Goal: Task Accomplishment & Management: Manage account settings

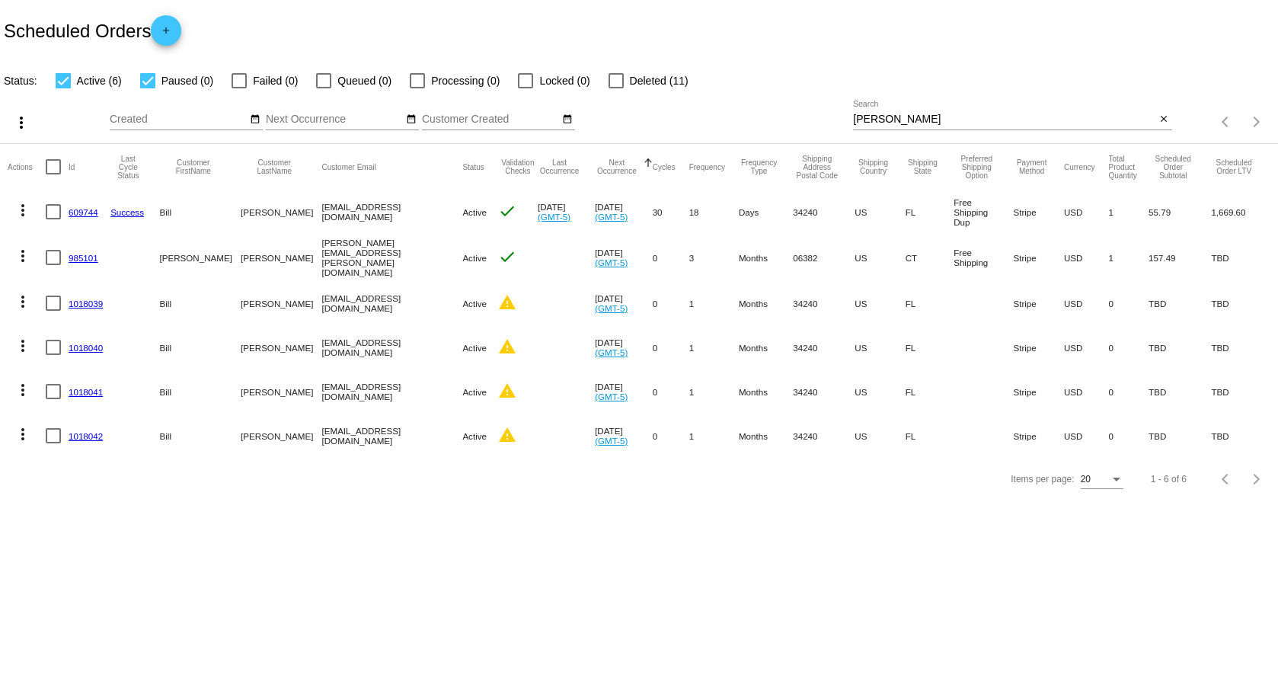
click at [876, 117] on input "[PERSON_NAME]" at bounding box center [1004, 119] width 302 height 12
click at [904, 120] on input "[PERSON_NAME]" at bounding box center [1004, 119] width 302 height 12
drag, startPoint x: 904, startPoint y: 120, endPoint x: 762, endPoint y: 120, distance: 141.7
click at [766, 120] on div "more_vert Sep Jan Feb Mar [DATE]" at bounding box center [639, 117] width 1278 height 54
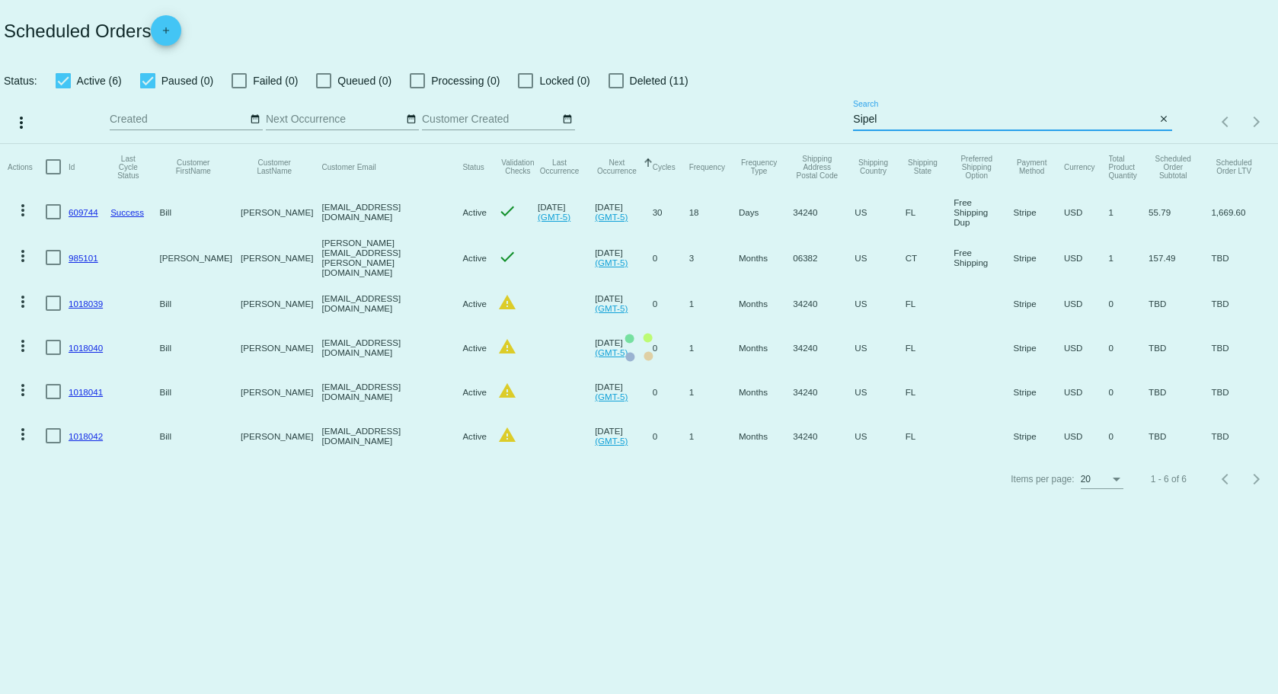
type input "Sipel"
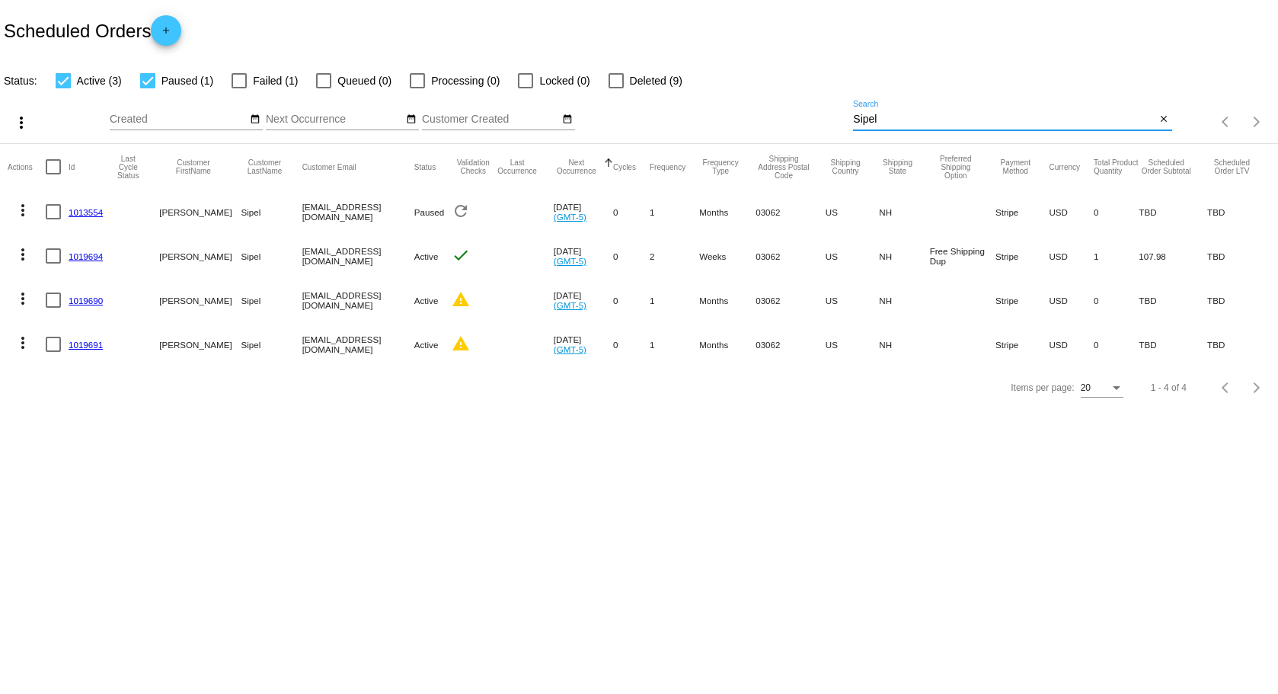
click at [87, 347] on link "1019691" at bounding box center [86, 345] width 34 height 10
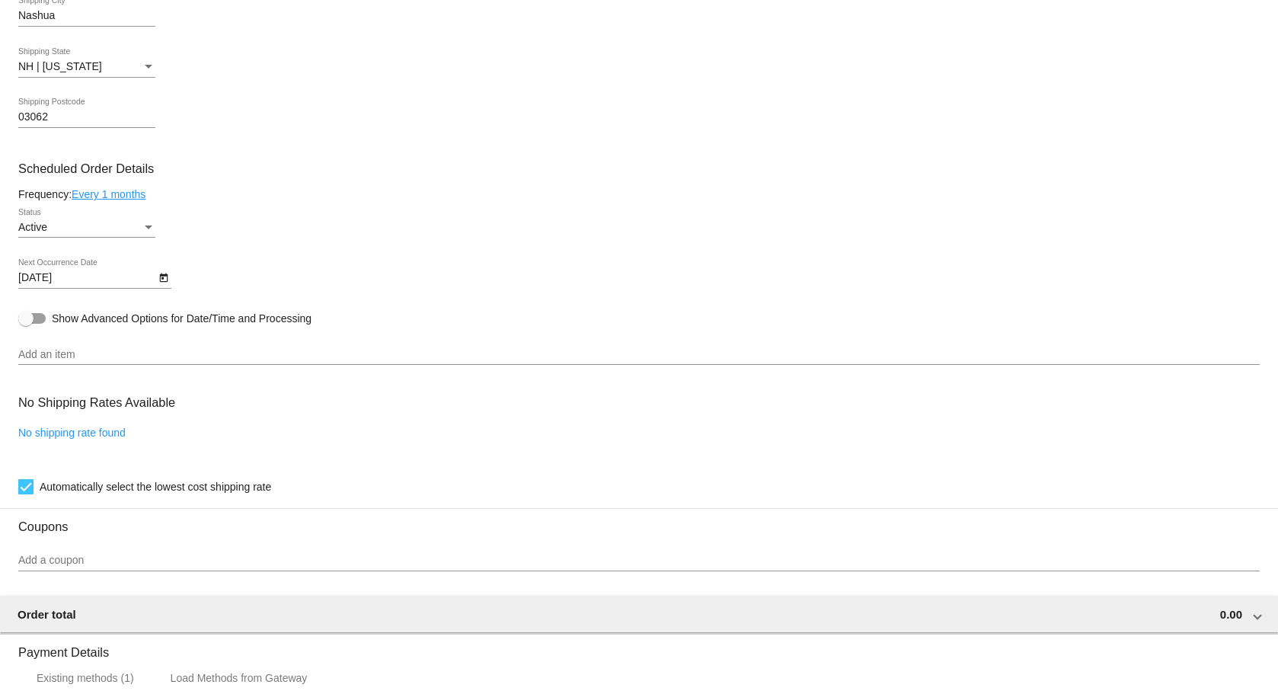
scroll to position [685, 0]
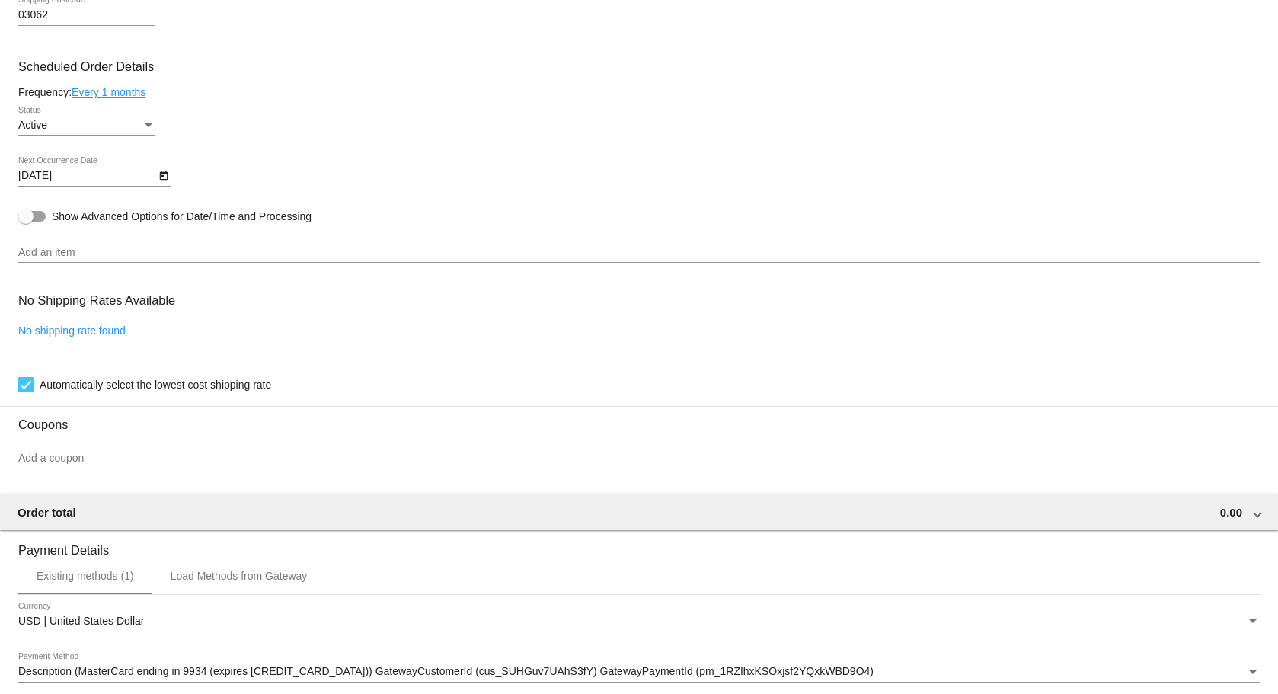
click at [136, 122] on div "Active" at bounding box center [79, 126] width 123 height 12
click at [93, 187] on span "Failed" at bounding box center [86, 189] width 137 height 32
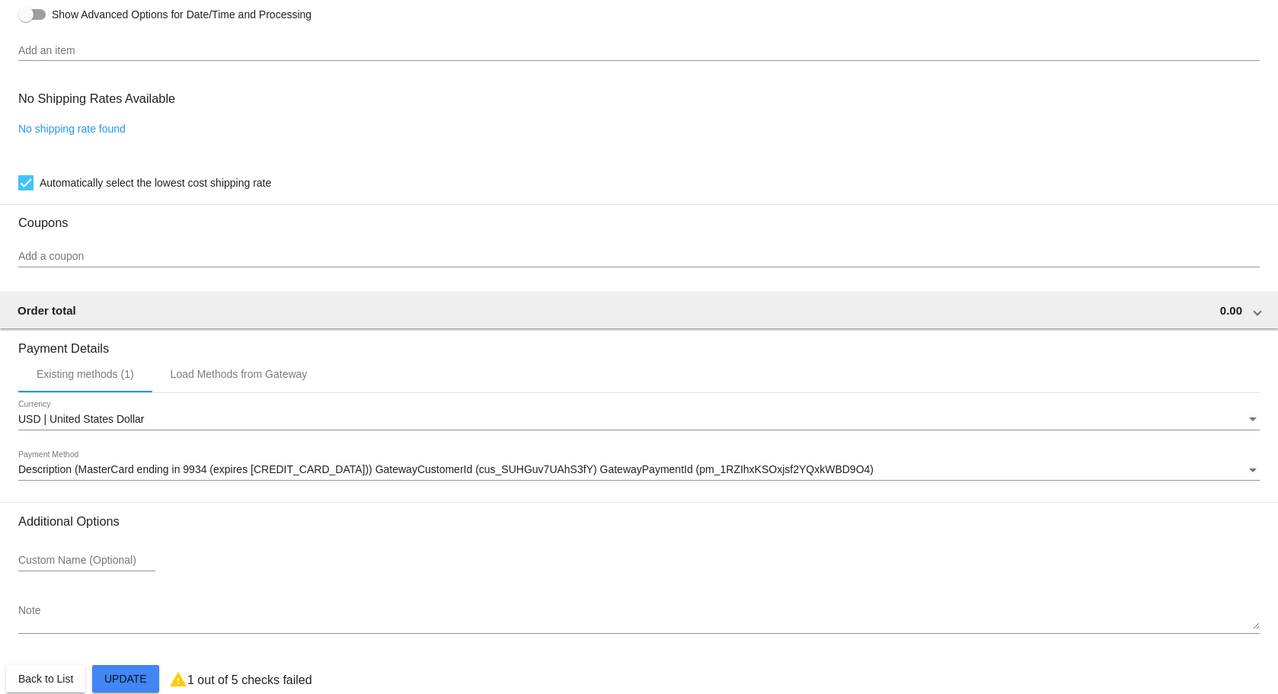
scroll to position [910, 0]
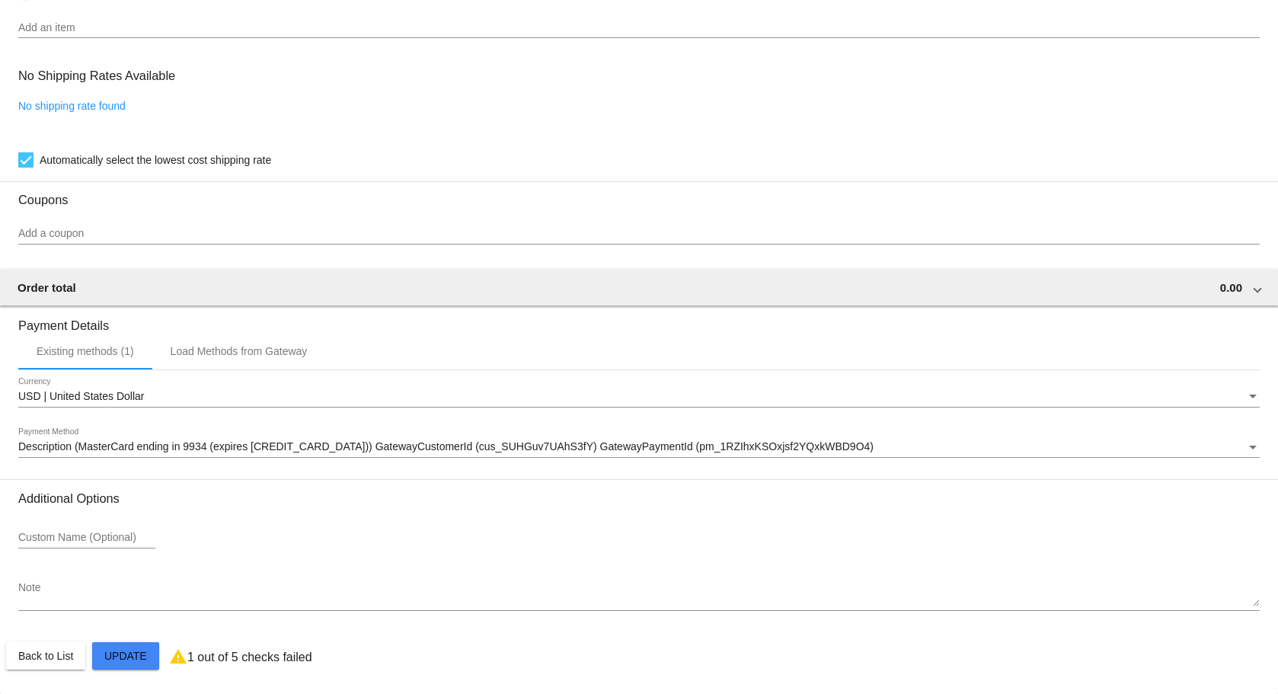
drag, startPoint x: 136, startPoint y: 648, endPoint x: 139, endPoint y: 599, distance: 49.6
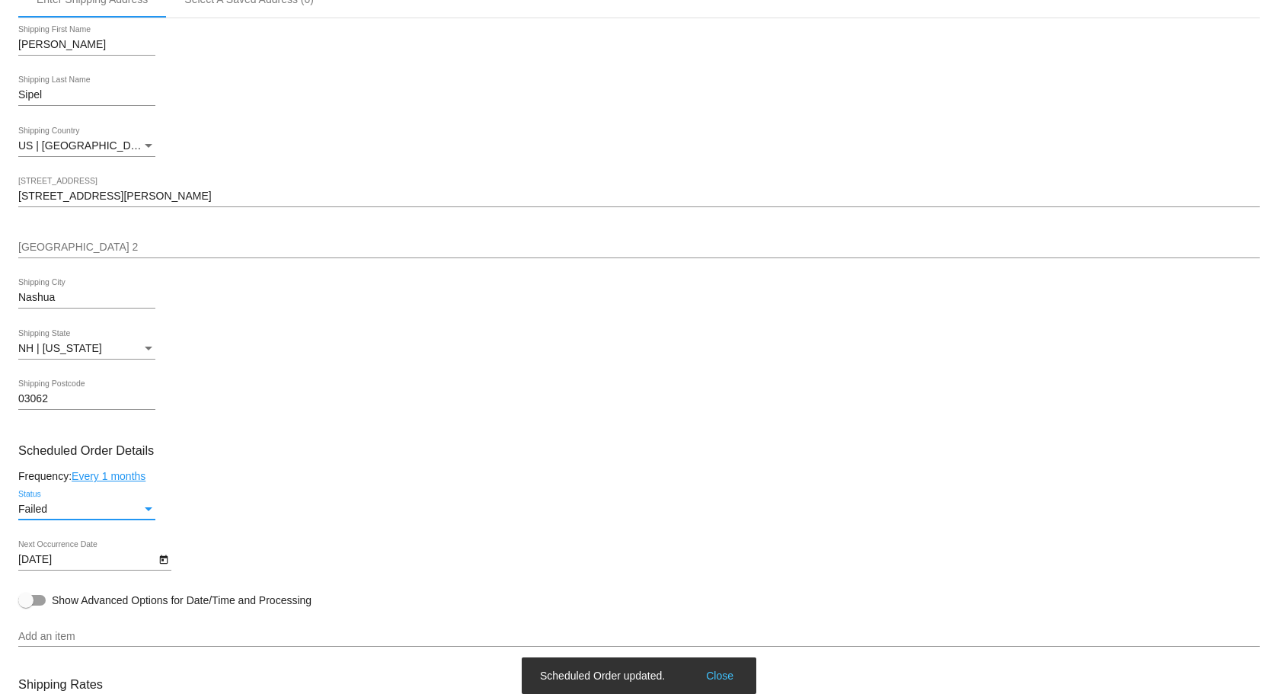
scroll to position [0, 0]
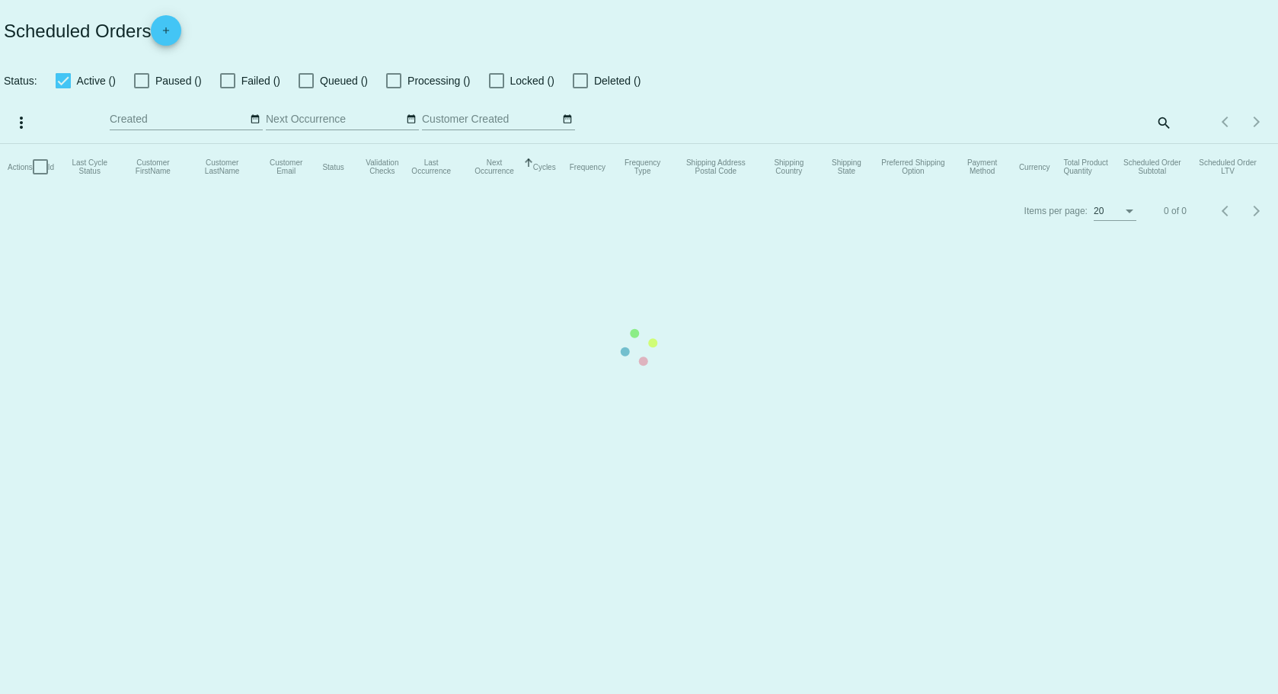
checkbox input "true"
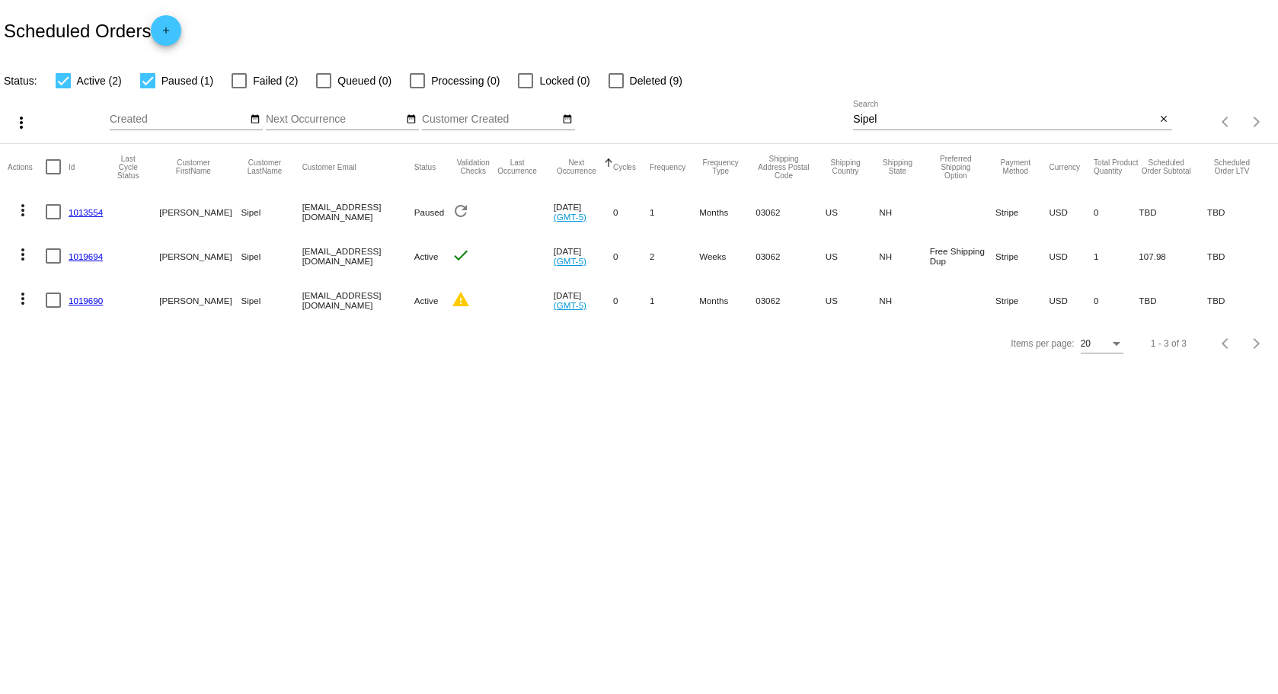
click at [85, 216] on link "1013554" at bounding box center [86, 212] width 34 height 10
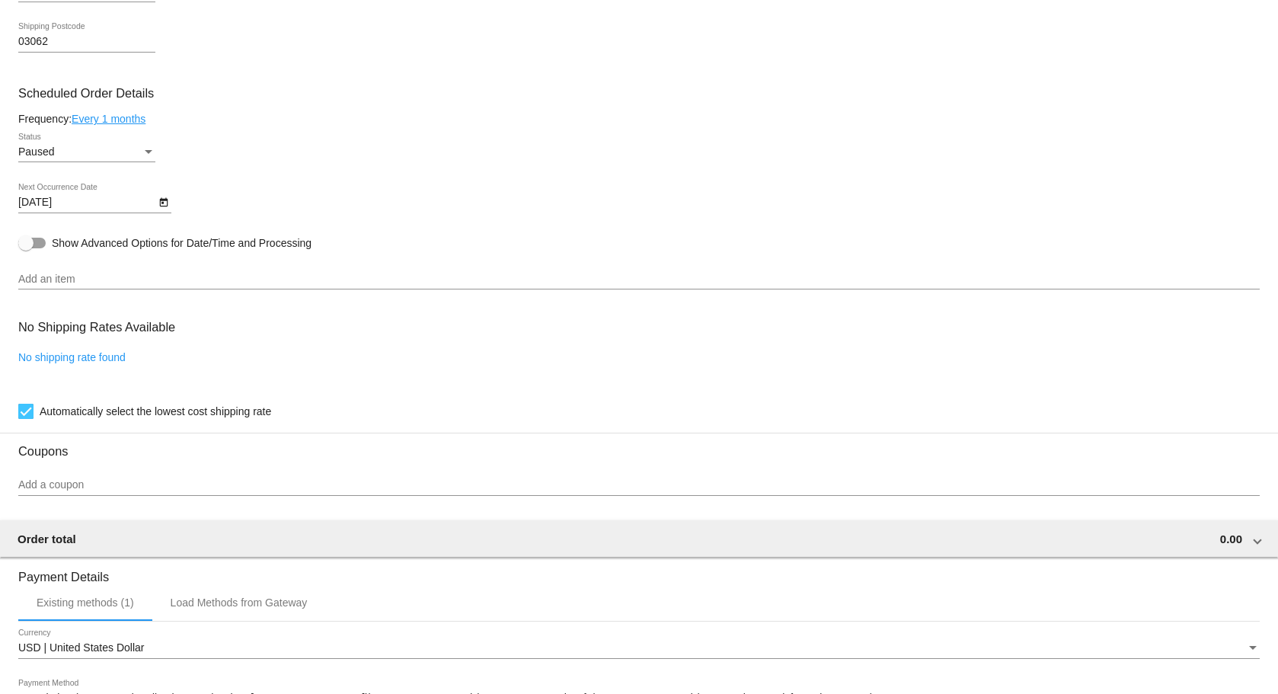
scroll to position [685, 0]
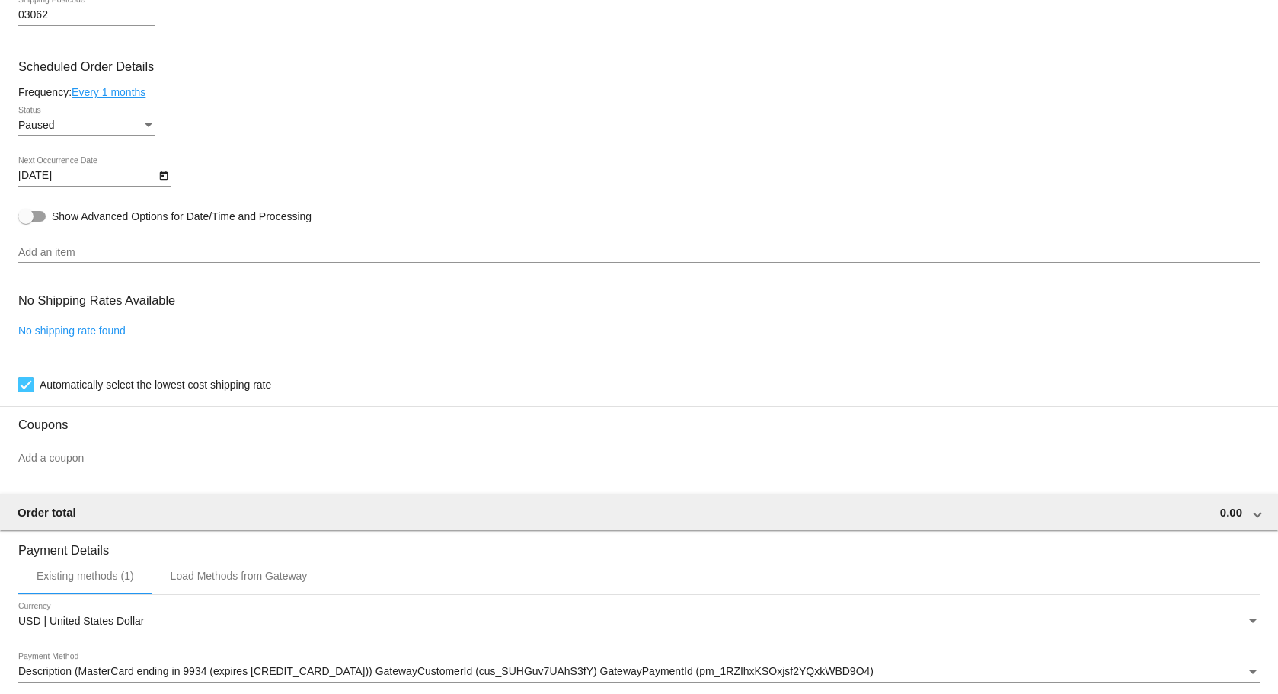
click at [150, 123] on div "Status" at bounding box center [149, 125] width 8 height 4
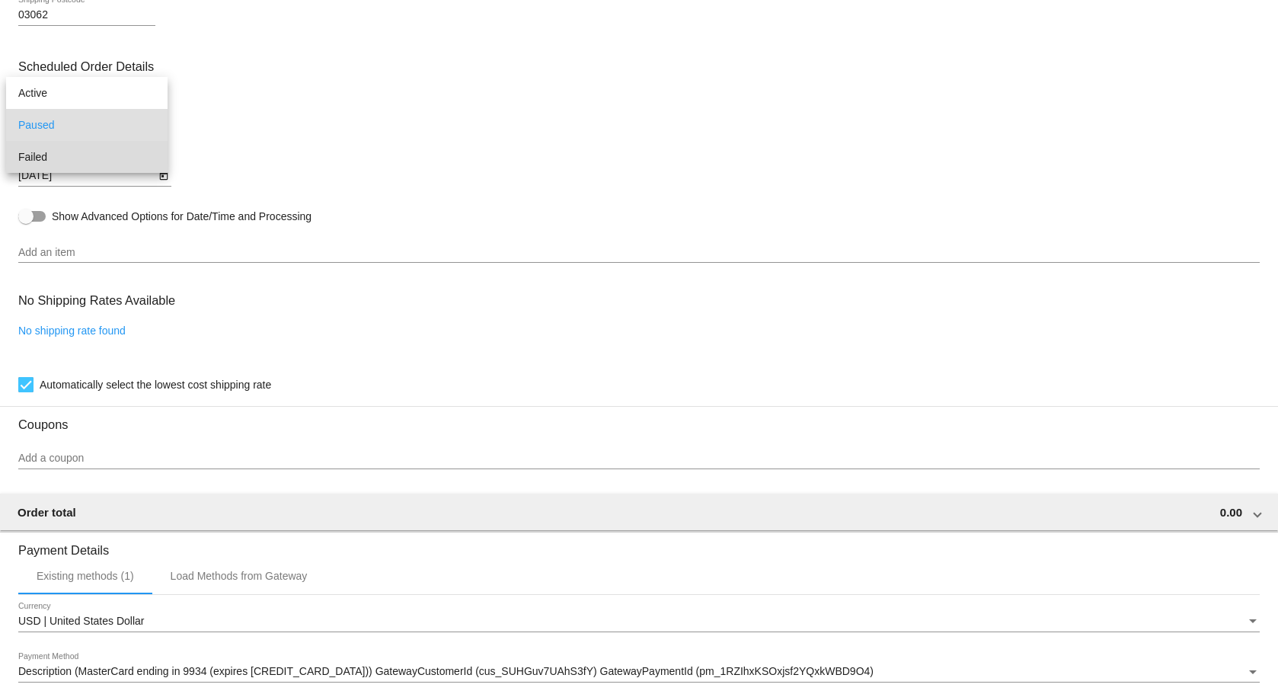
click at [102, 155] on span "Failed" at bounding box center [86, 157] width 137 height 32
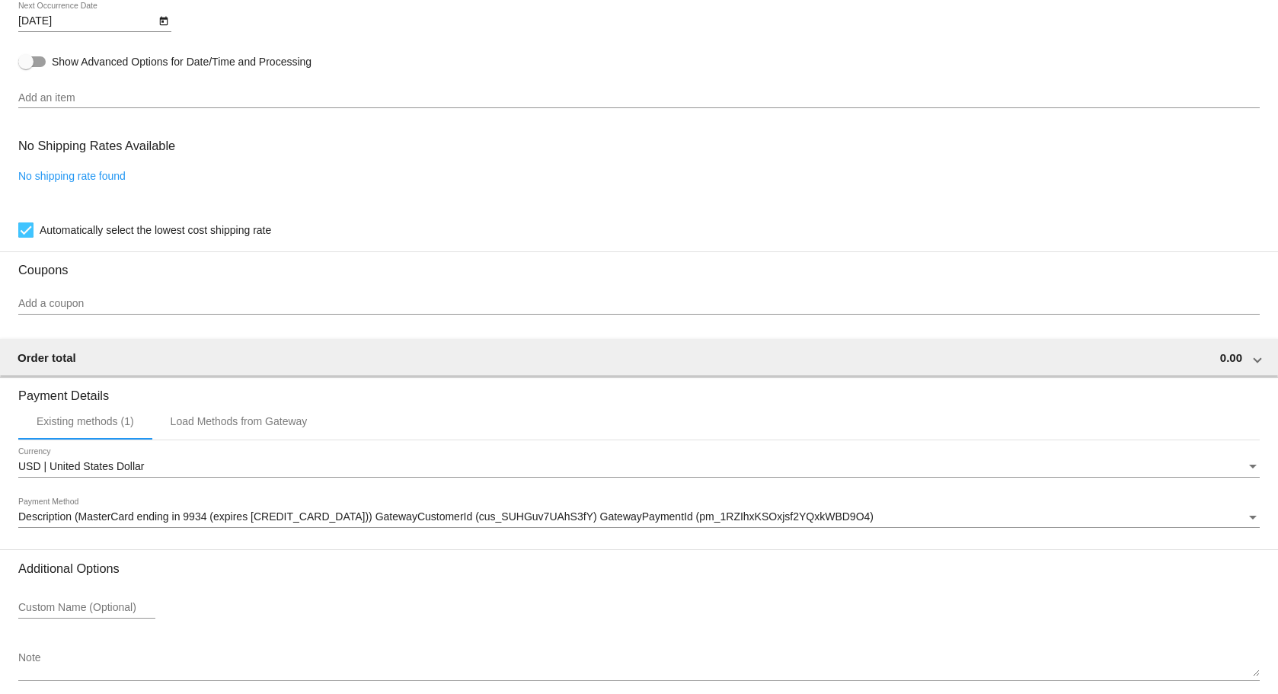
scroll to position [910, 0]
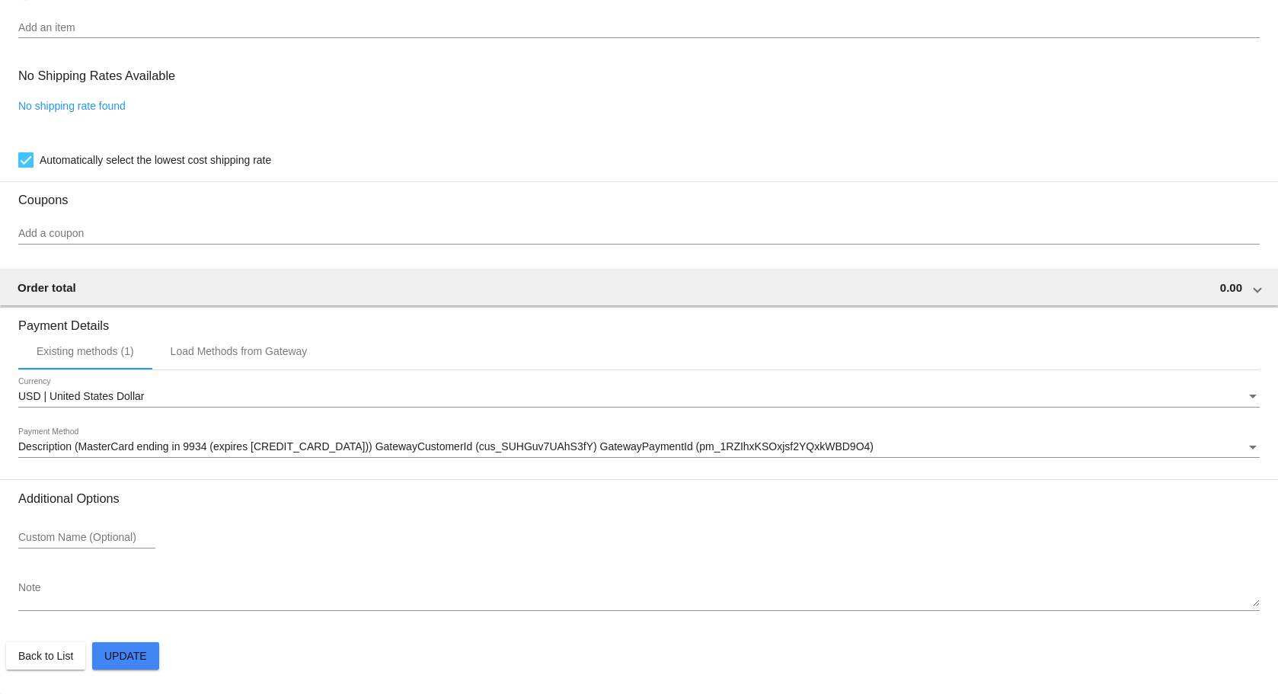
drag, startPoint x: 136, startPoint y: 660, endPoint x: 163, endPoint y: 663, distance: 26.8
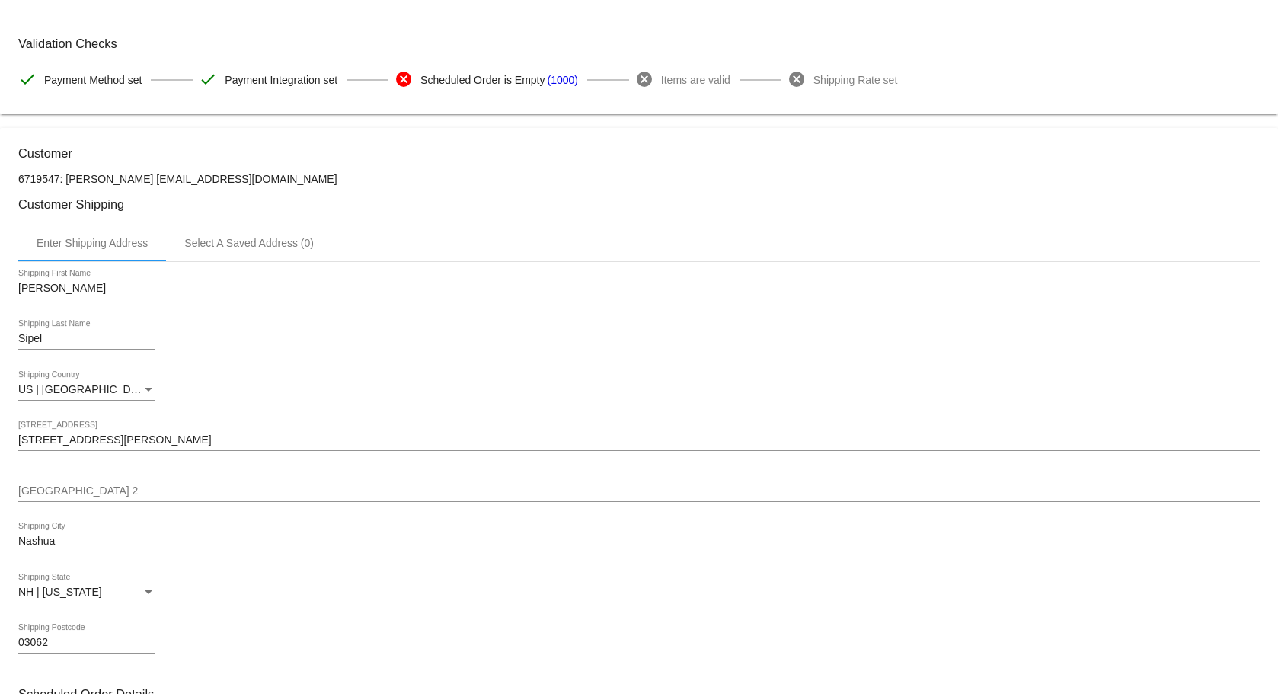
scroll to position [0, 0]
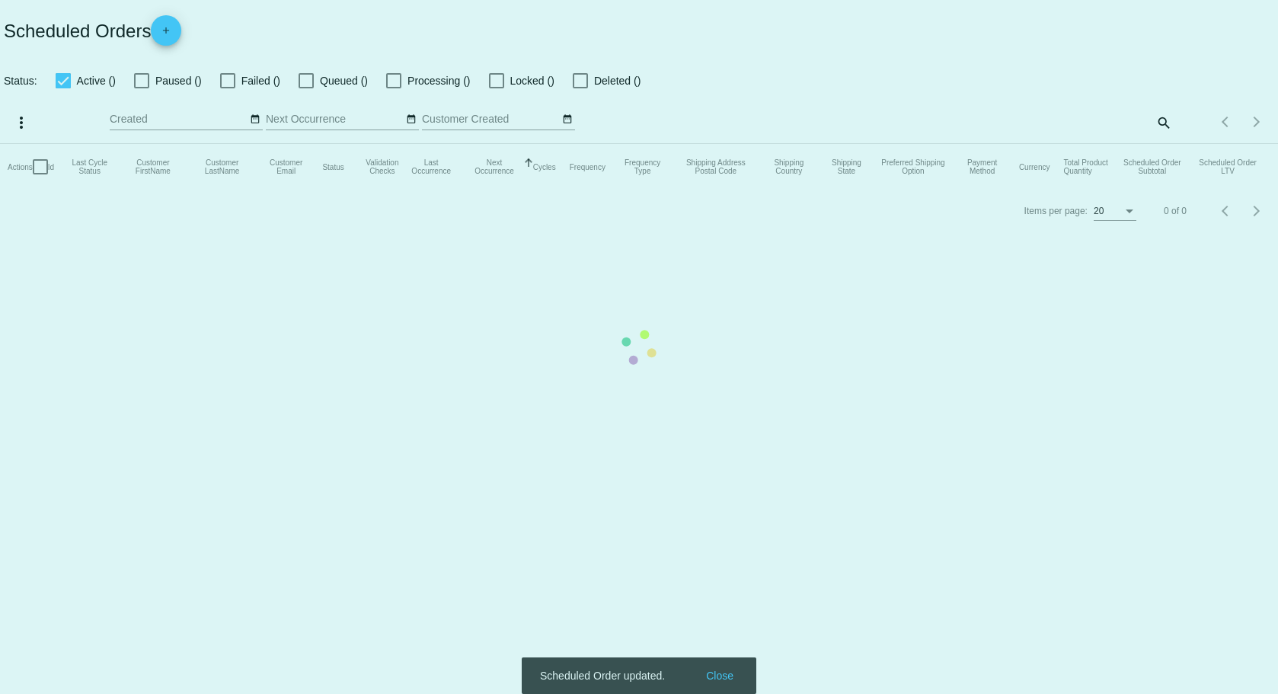
checkbox input "true"
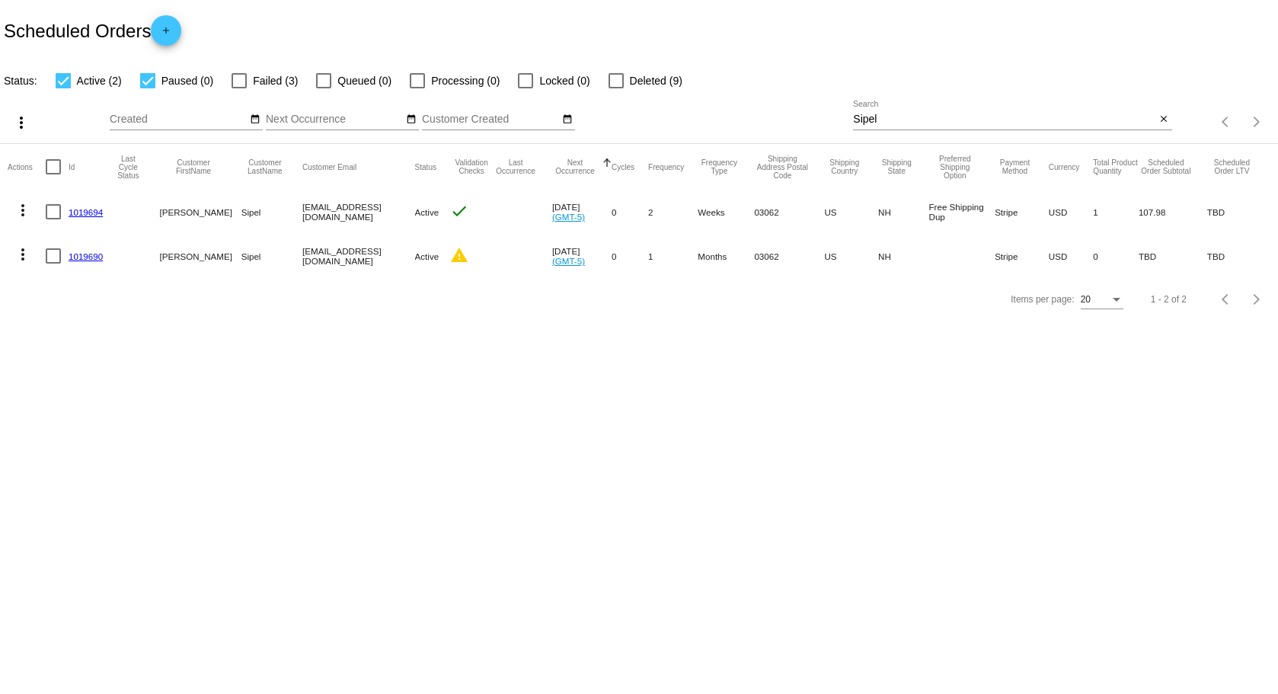
click at [78, 256] on link "1019690" at bounding box center [86, 256] width 34 height 10
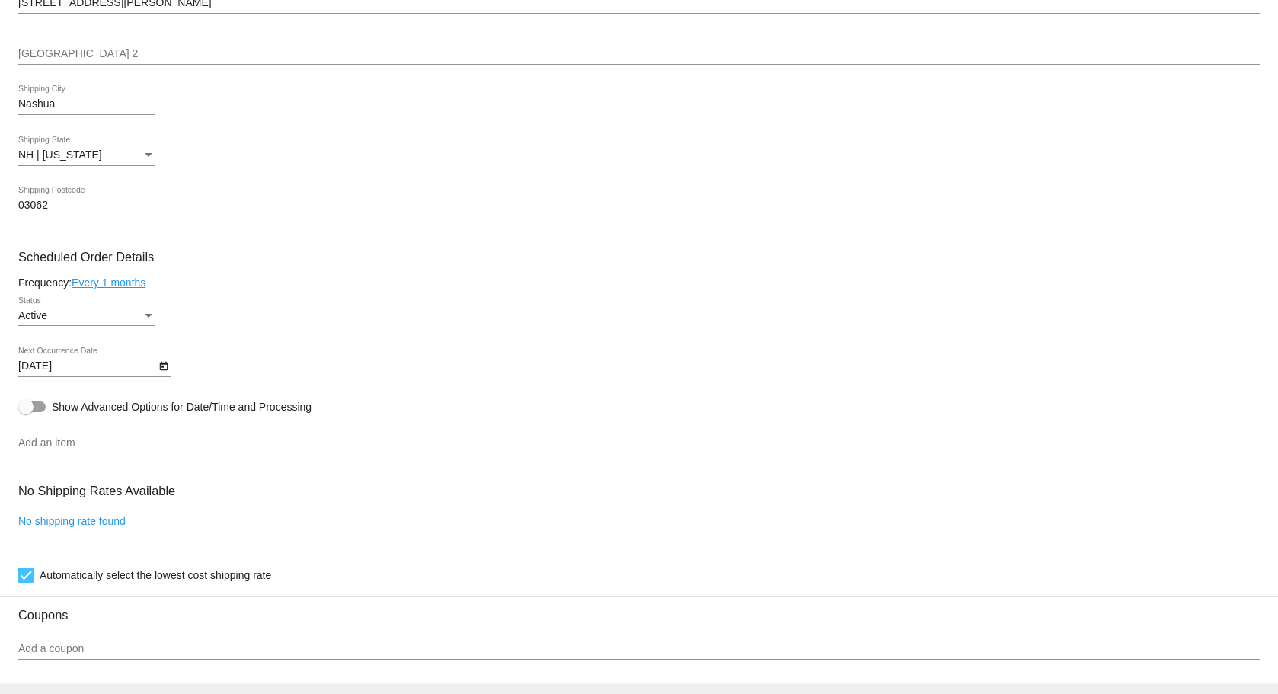
scroll to position [453, 0]
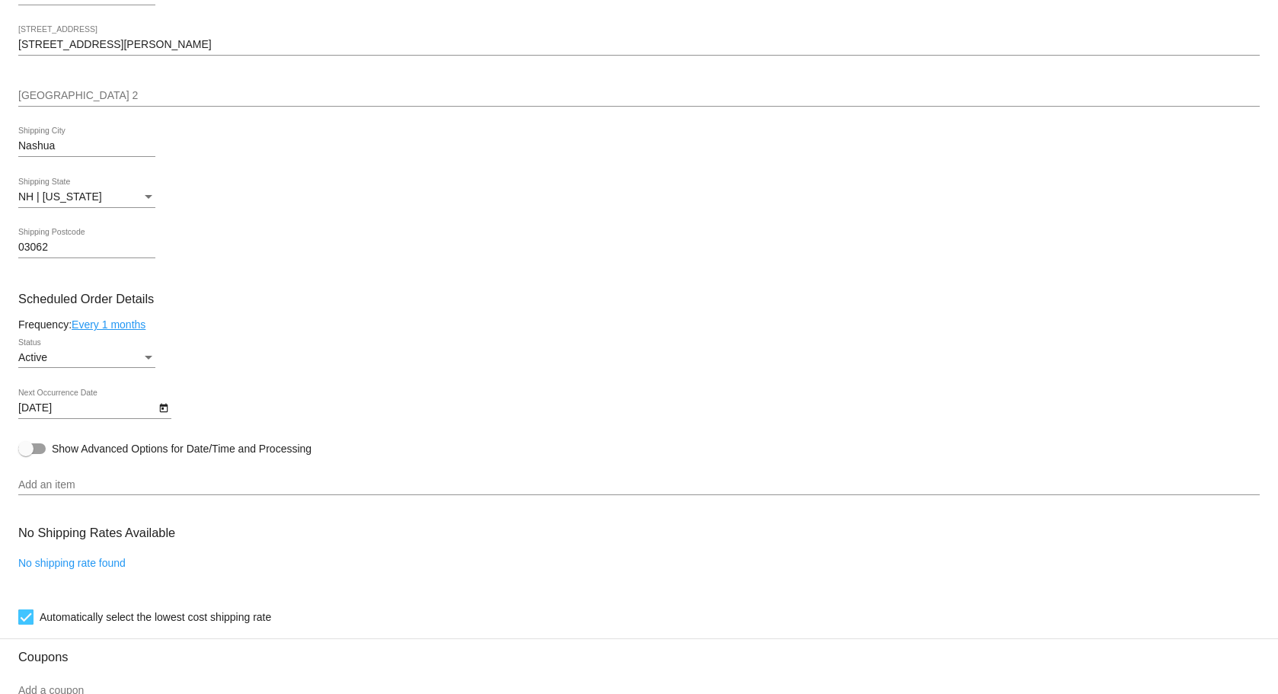
click at [145, 353] on div "Status" at bounding box center [149, 358] width 14 height 12
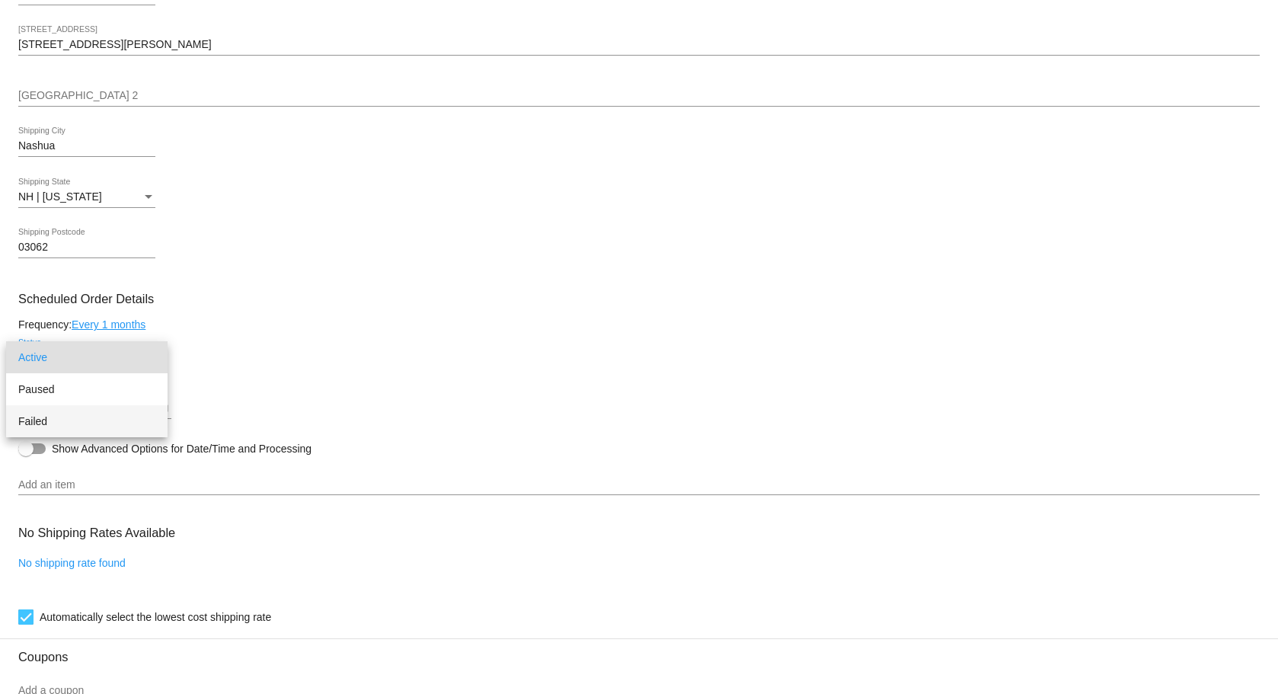
click at [96, 420] on span "Failed" at bounding box center [86, 421] width 137 height 32
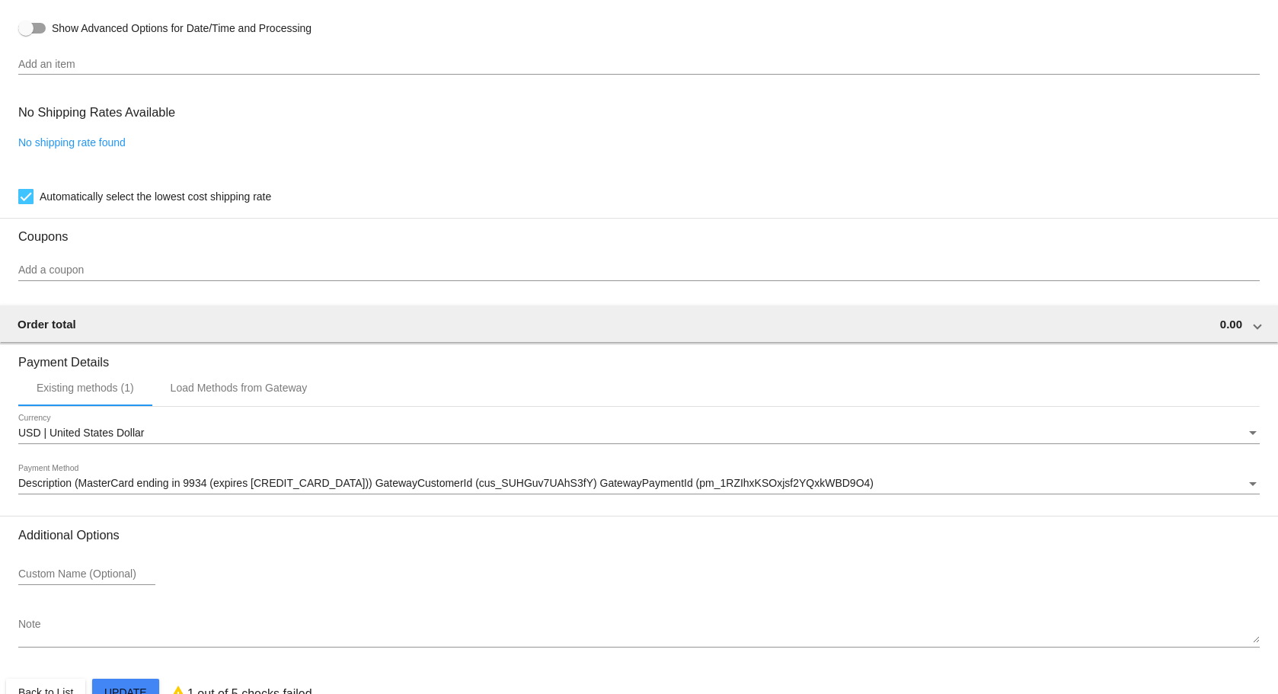
scroll to position [910, 0]
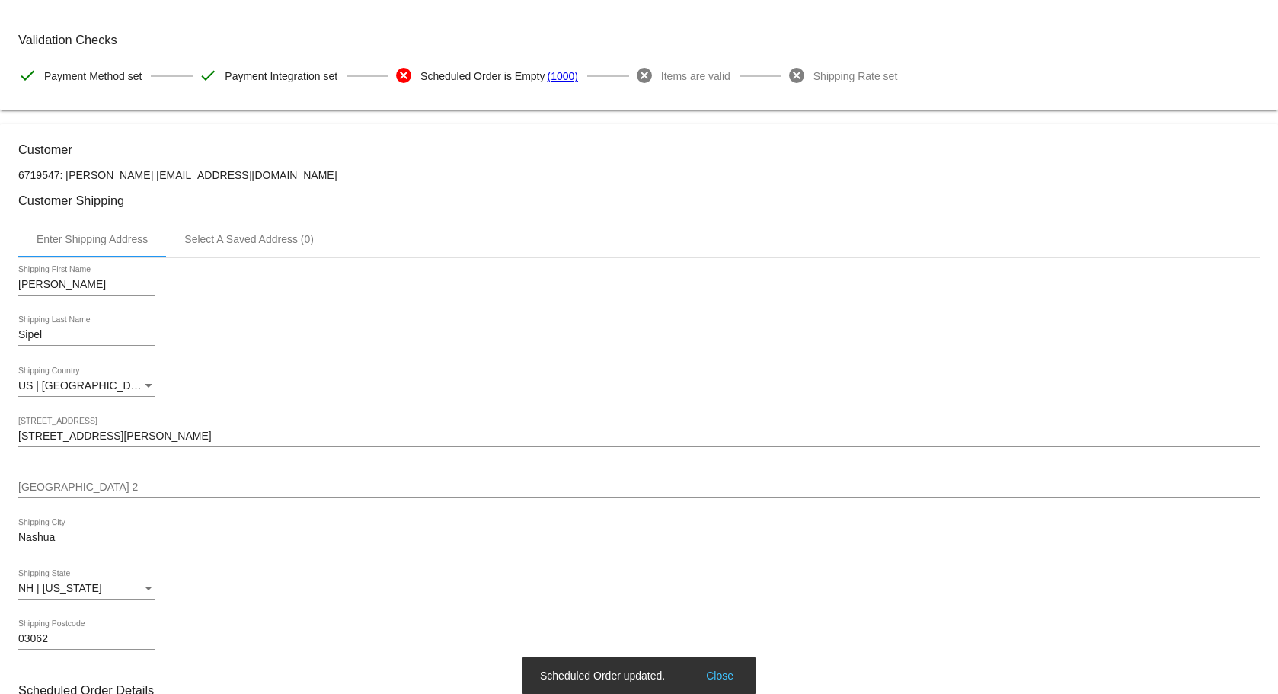
scroll to position [0, 0]
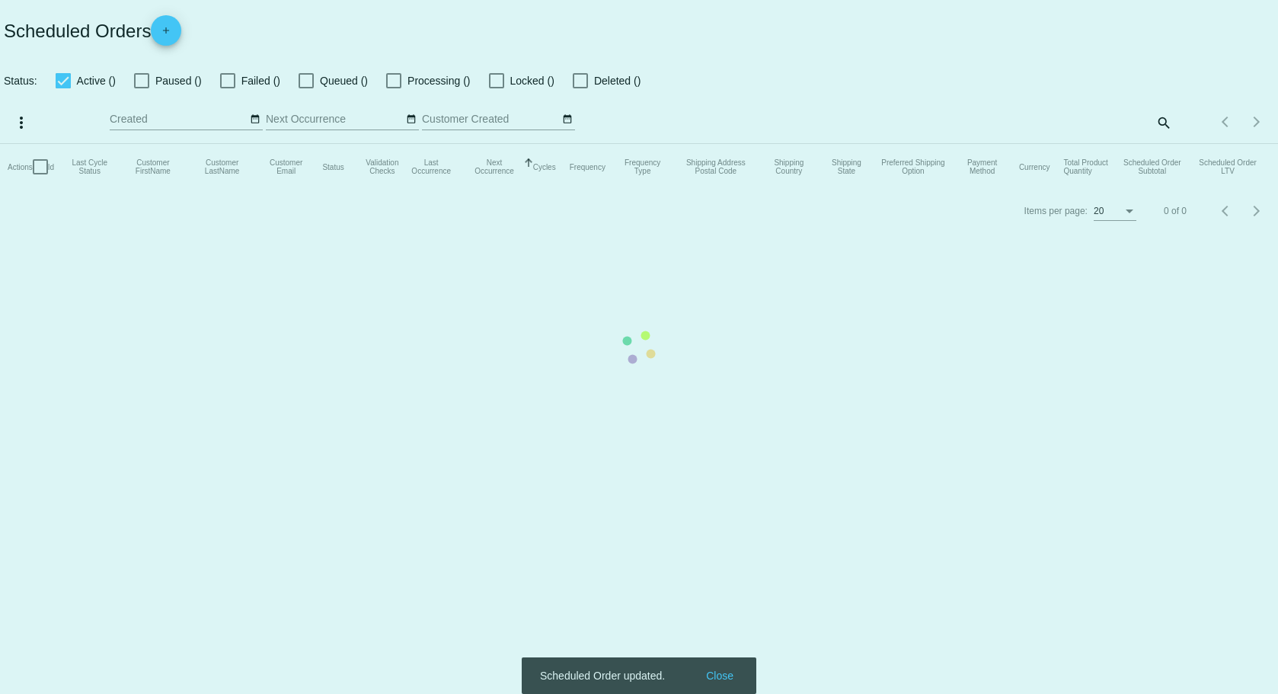
checkbox input "true"
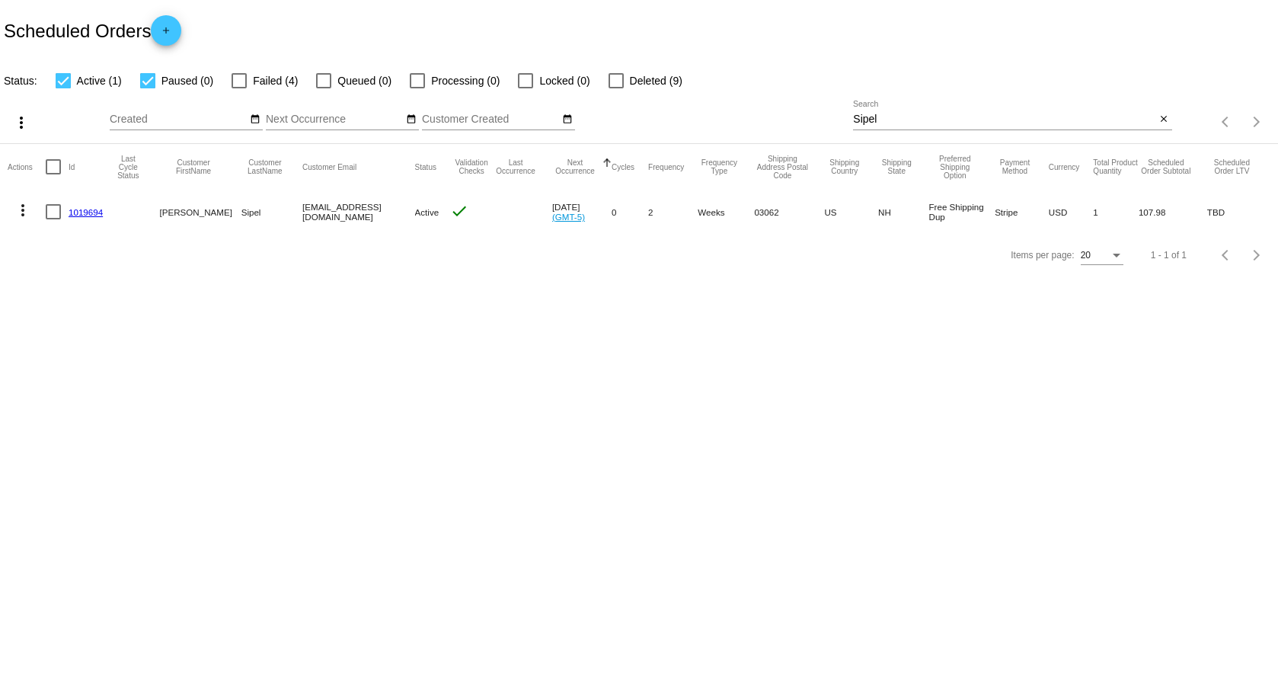
click at [85, 213] on link "1019694" at bounding box center [86, 212] width 34 height 10
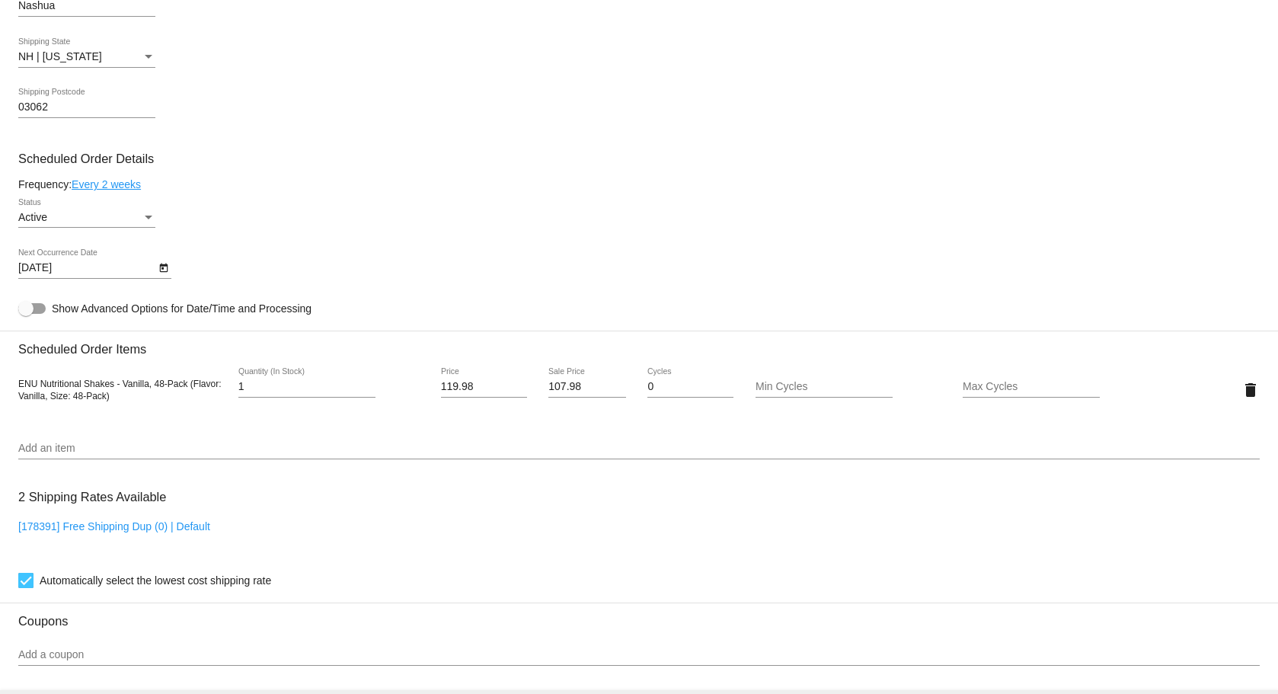
scroll to position [685, 0]
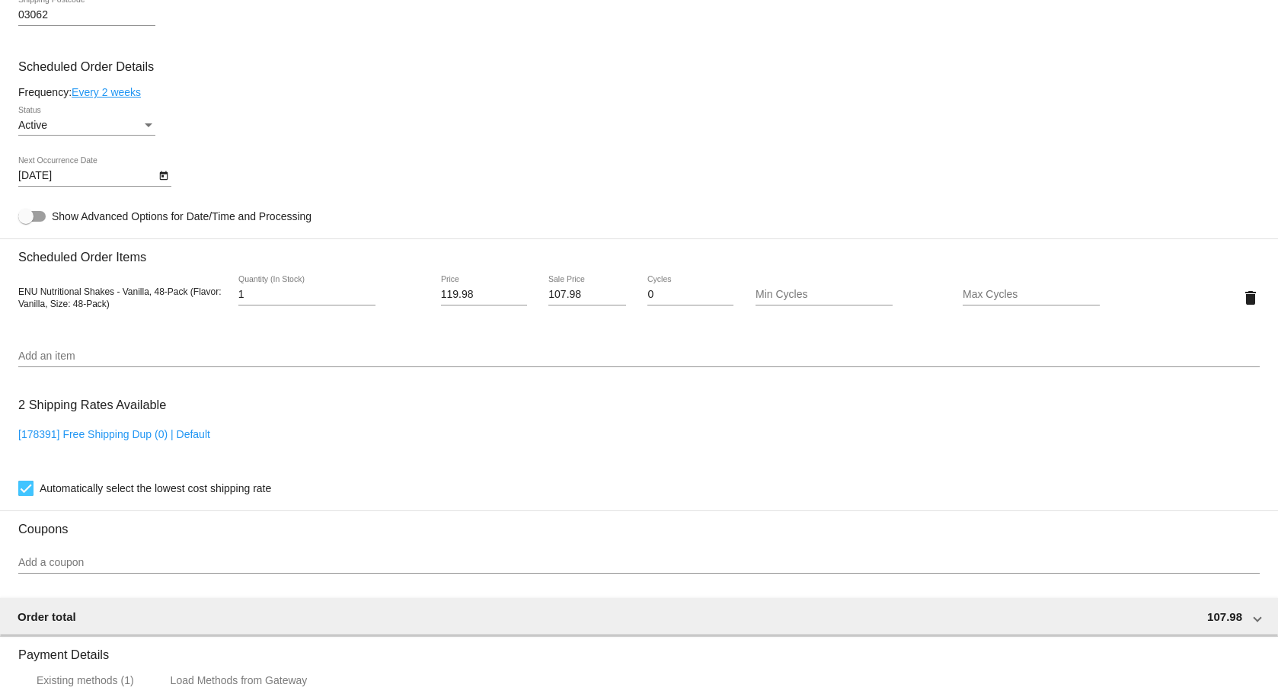
click at [86, 92] on link "Every 2 weeks" at bounding box center [106, 92] width 69 height 12
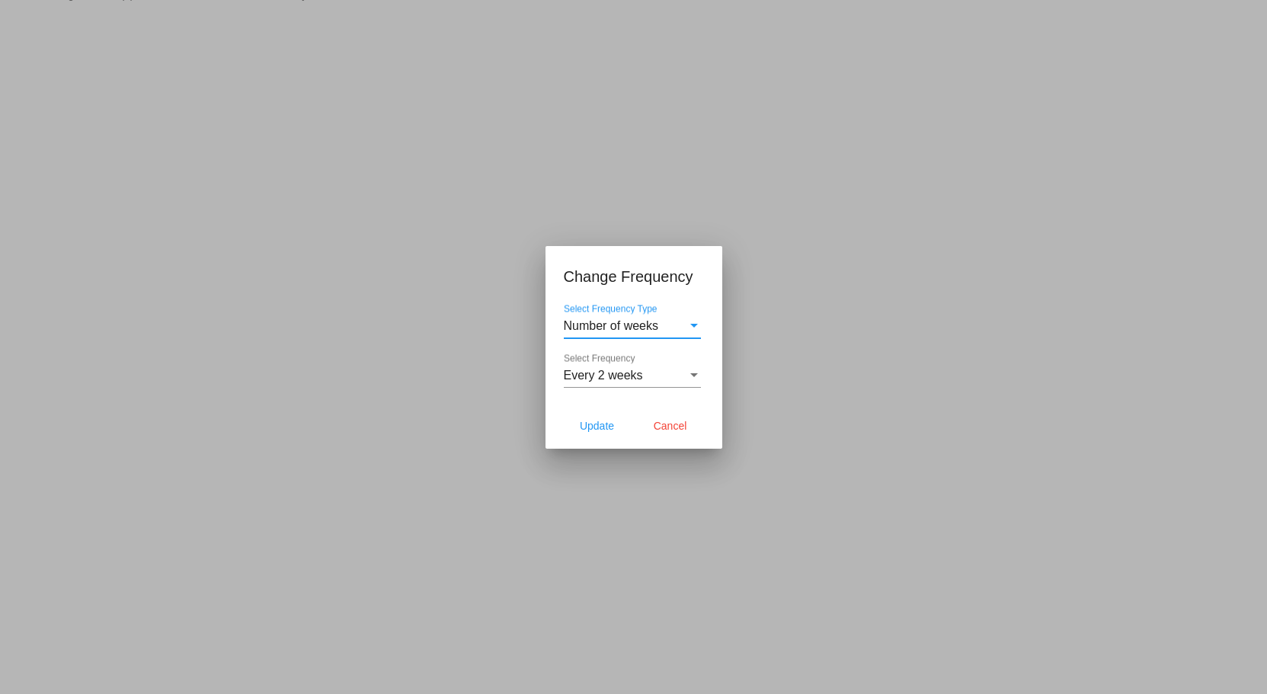
click at [685, 325] on div "Number of weeks" at bounding box center [625, 326] width 123 height 14
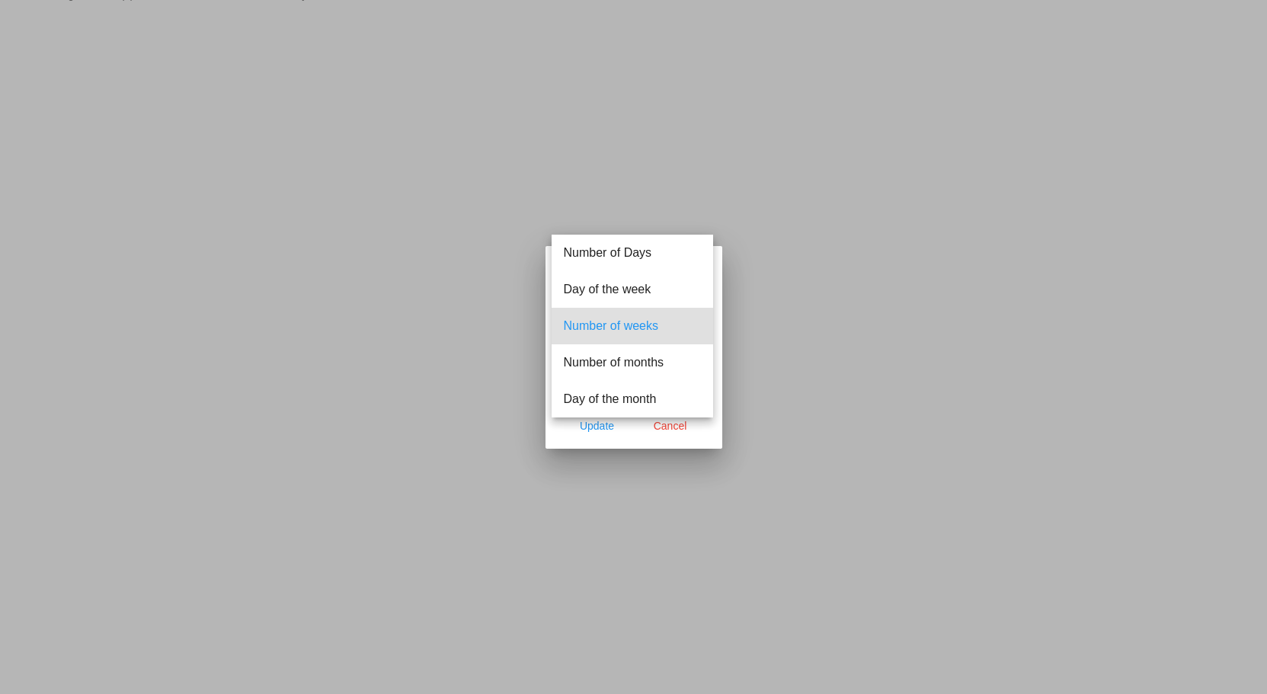
click at [306, 261] on div at bounding box center [633, 347] width 1267 height 694
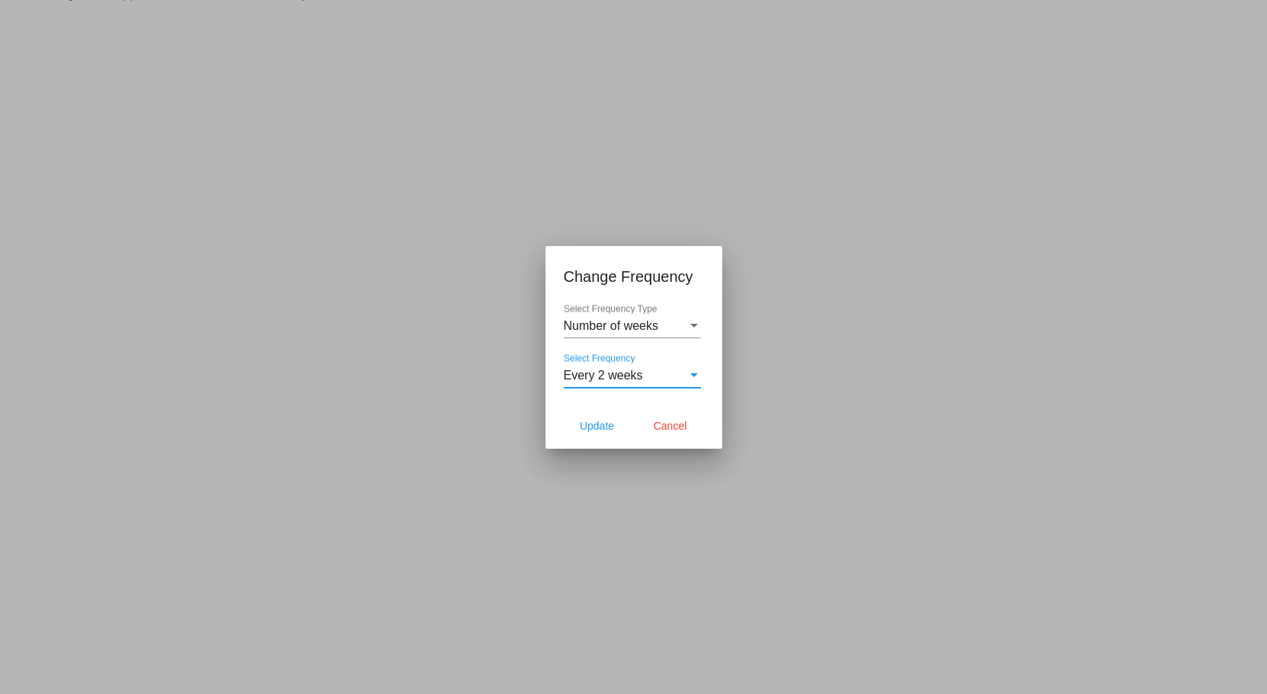
click at [683, 379] on div "Every 2 weeks" at bounding box center [625, 376] width 123 height 14
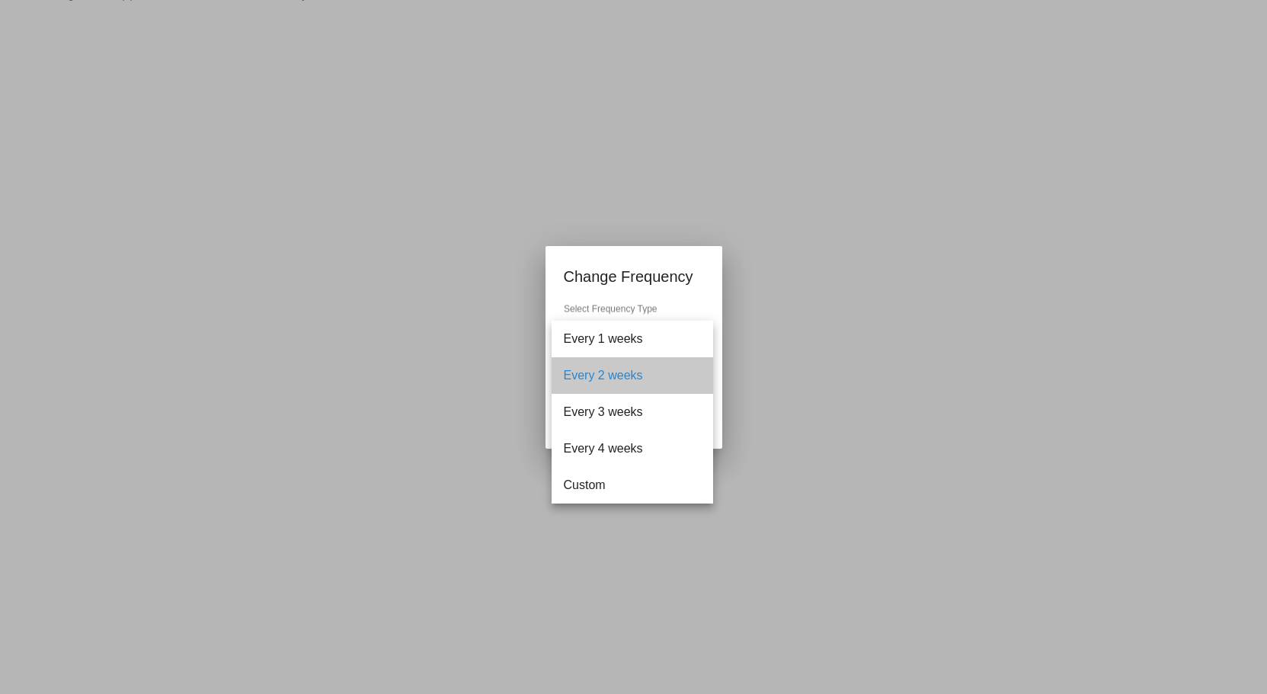
click at [666, 375] on span "Every 2 weeks" at bounding box center [632, 375] width 137 height 37
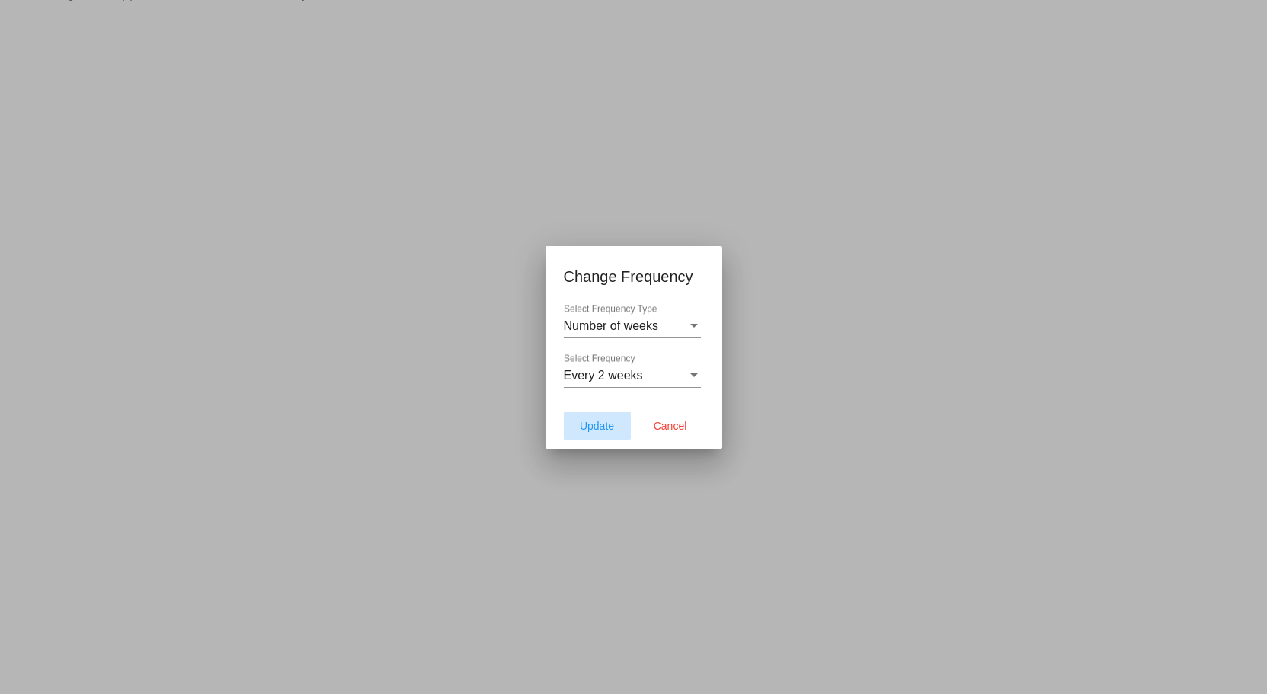
click at [589, 420] on span "Update" at bounding box center [597, 426] width 34 height 12
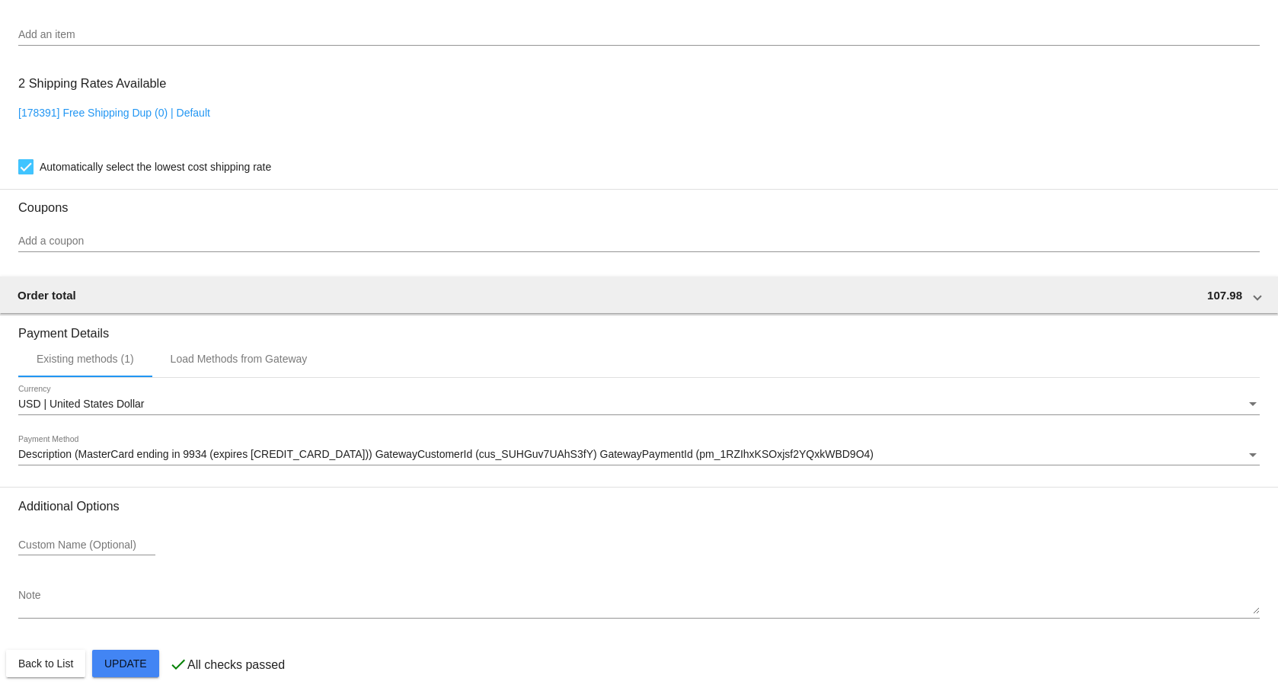
scroll to position [1015, 0]
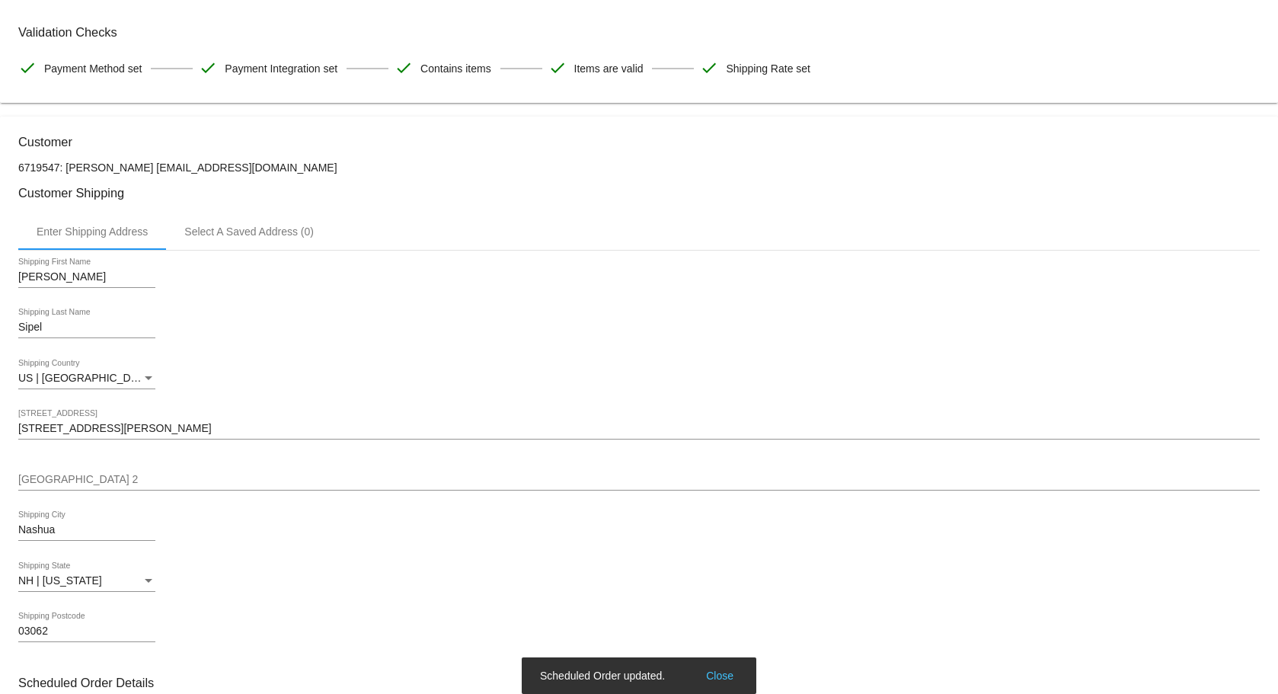
scroll to position [0, 0]
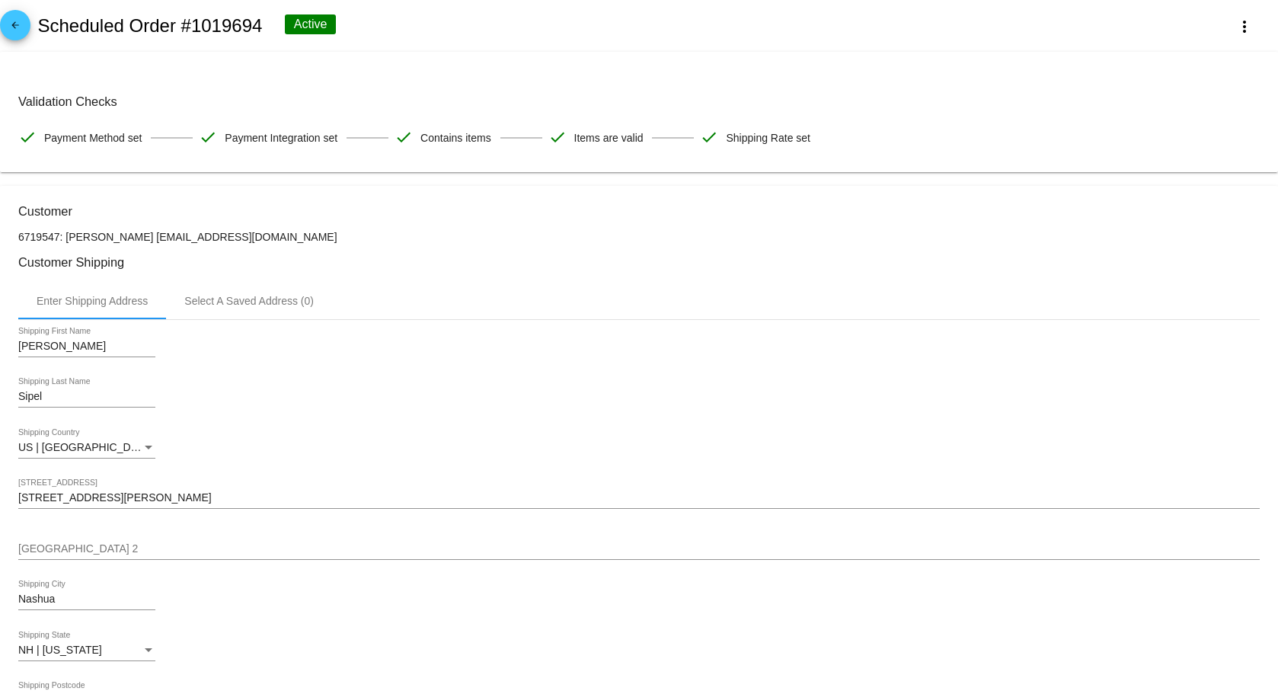
drag, startPoint x: 120, startPoint y: 45, endPoint x: 131, endPoint y: 45, distance: 11.4
click at [120, 45] on div "arrow_back Scheduled Order #1019694 Active more_vert" at bounding box center [639, 26] width 1278 height 52
